Goal: Find specific page/section

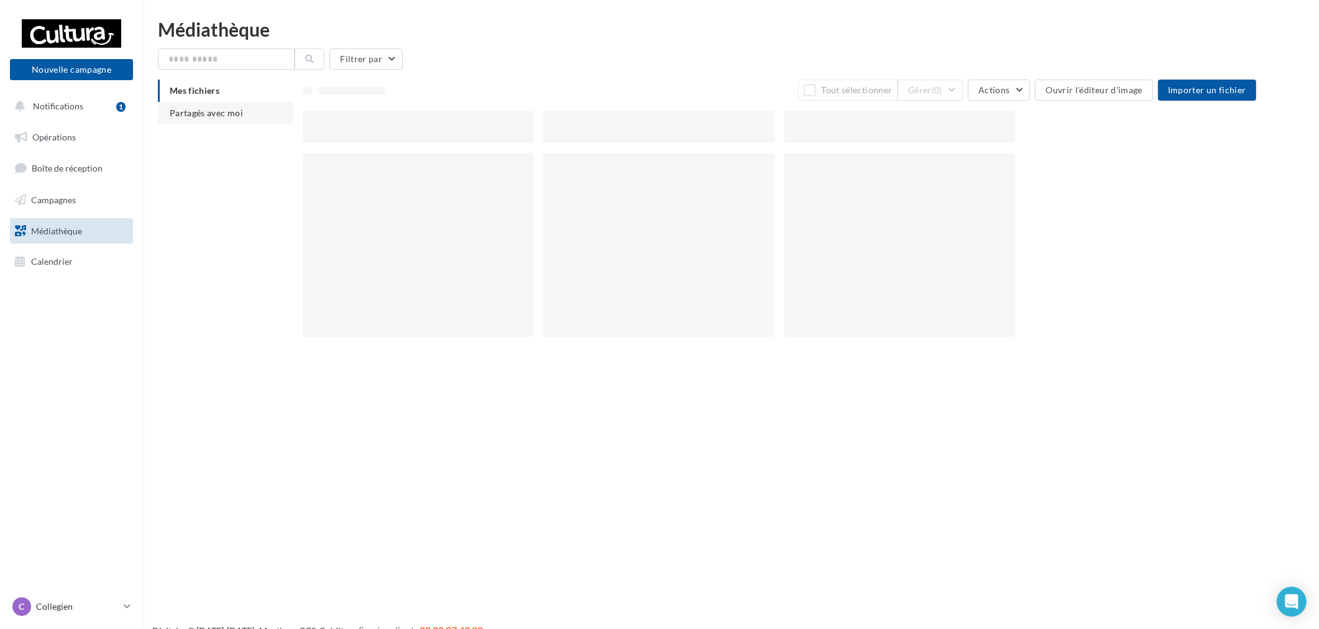
click at [249, 110] on li "Partagés avec moi" at bounding box center [225, 113] width 135 height 22
